Goal: Find specific page/section: Find specific page/section

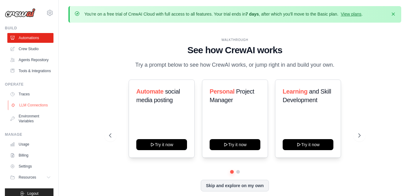
click at [32, 110] on link "LLM Connections" at bounding box center [31, 105] width 46 height 10
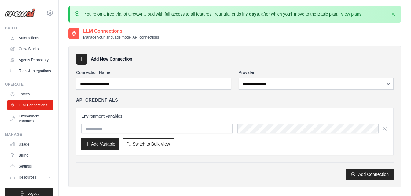
click at [251, 12] on strong "7 days" at bounding box center [251, 14] width 13 height 5
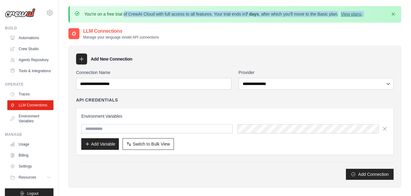
click at [251, 12] on strong "7 days" at bounding box center [251, 14] width 13 height 5
click at [255, 13] on strong "7 days" at bounding box center [251, 14] width 13 height 5
